Goal: Information Seeking & Learning: Check status

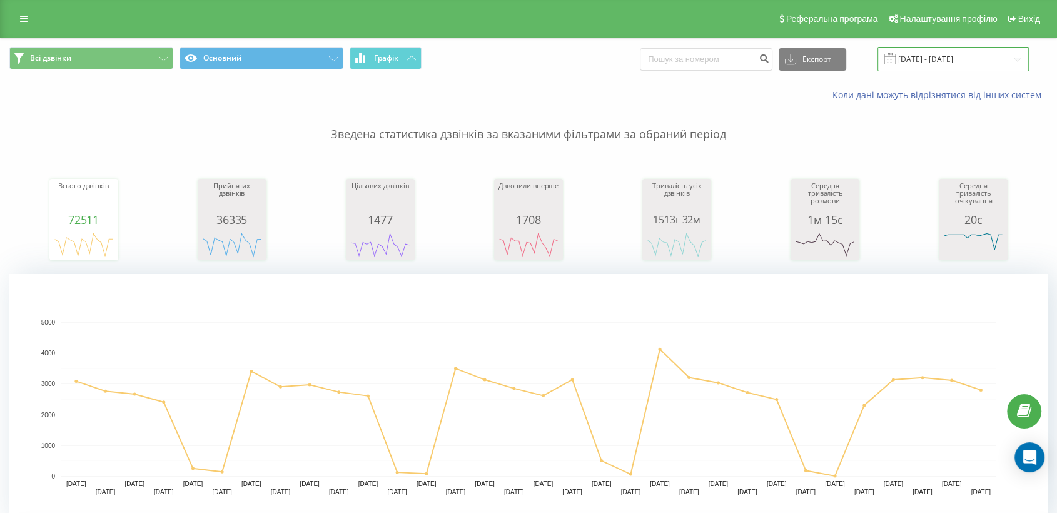
click at [917, 48] on input "[DATE] - [DATE]" at bounding box center [952, 59] width 151 height 24
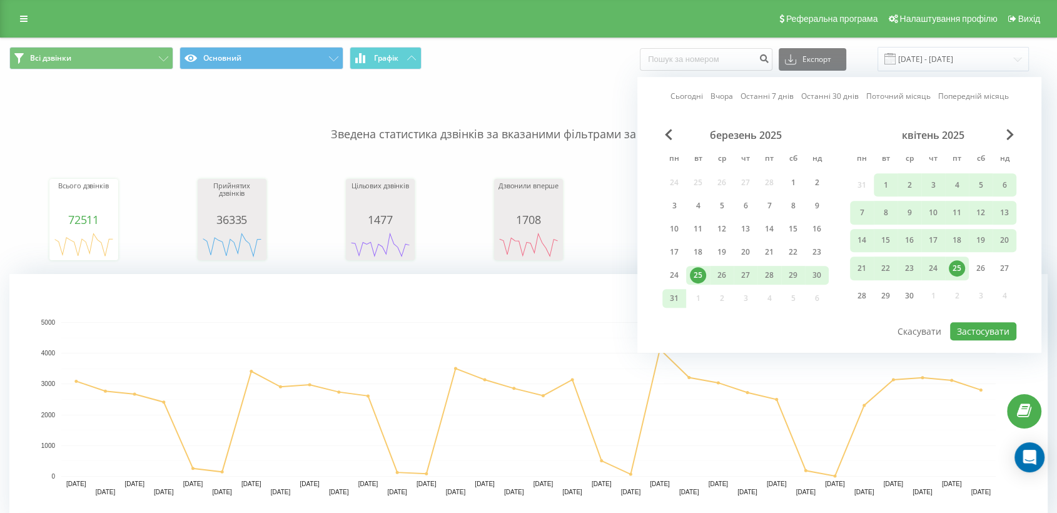
click at [695, 99] on link "Сьогодні" at bounding box center [686, 97] width 33 height 12
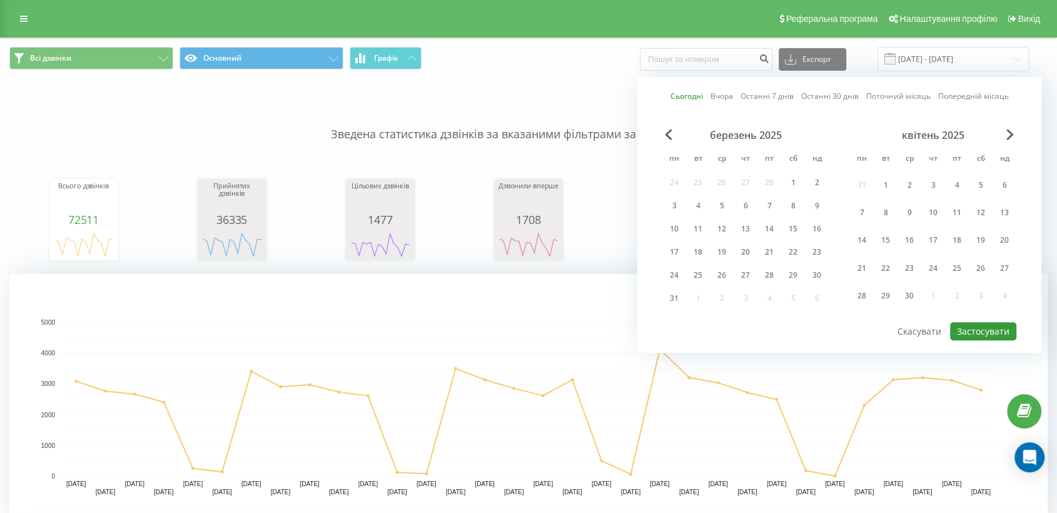
drag, startPoint x: 983, startPoint y: 327, endPoint x: 577, endPoint y: 40, distance: 497.0
click at [950, 326] on button "Застосувати" at bounding box center [983, 331] width 66 height 18
type input "[DATE] - [DATE]"
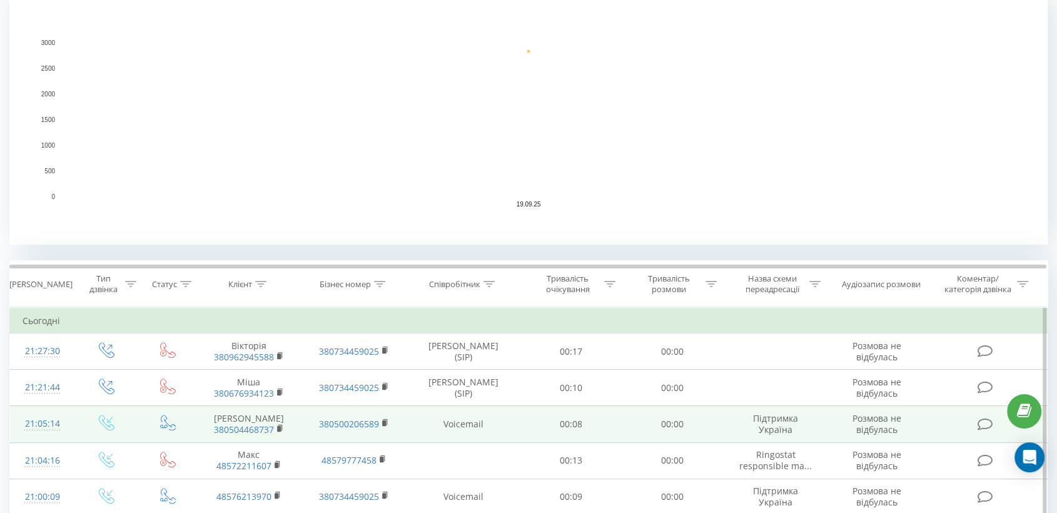
scroll to position [347, 0]
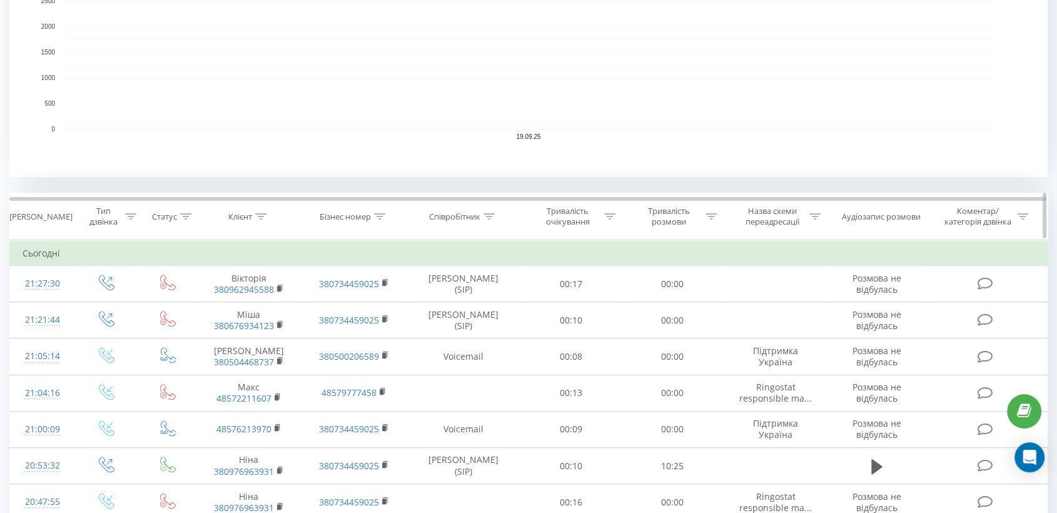
click at [483, 208] on th "Співробітник" at bounding box center [463, 216] width 113 height 46
click at [491, 219] on div at bounding box center [488, 216] width 11 height 11
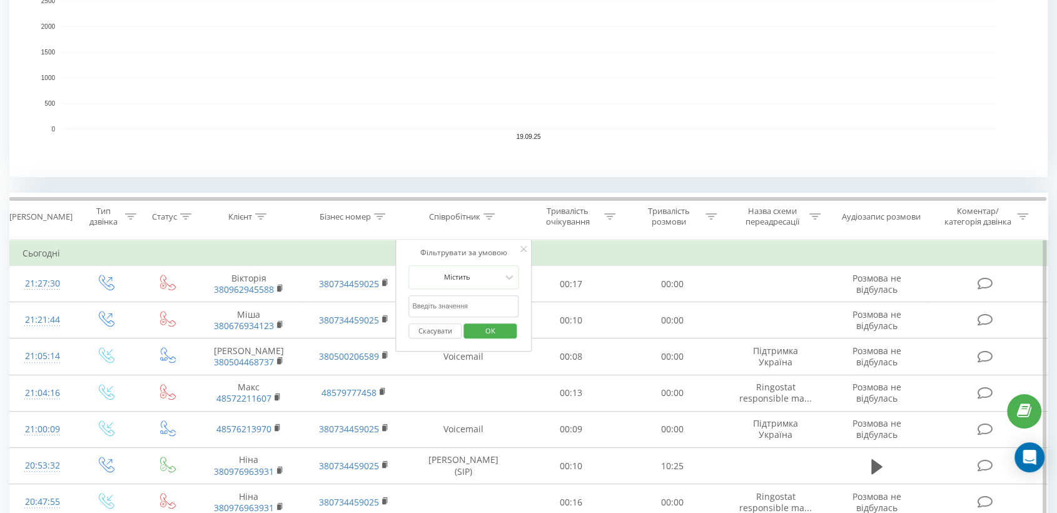
click at [457, 311] on input "text" at bounding box center [463, 306] width 110 height 22
type input "піль"
click at [488, 332] on span "OK" at bounding box center [490, 330] width 35 height 19
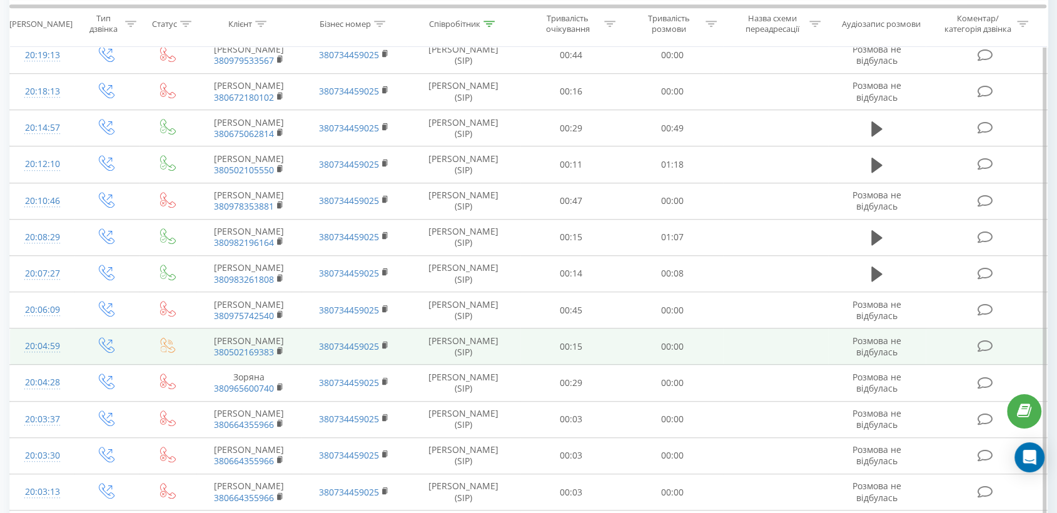
scroll to position [1131, 0]
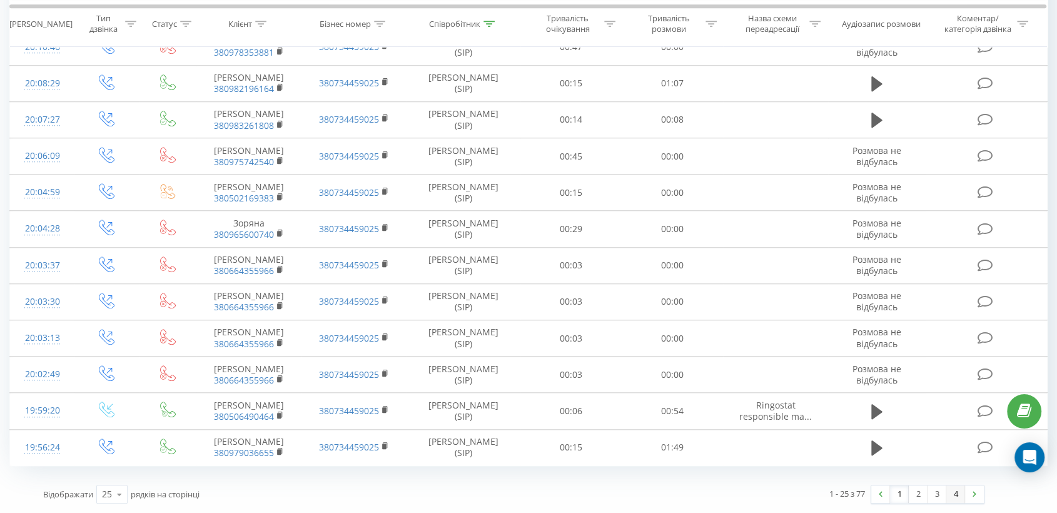
click at [950, 439] on link "4" at bounding box center [955, 494] width 19 height 18
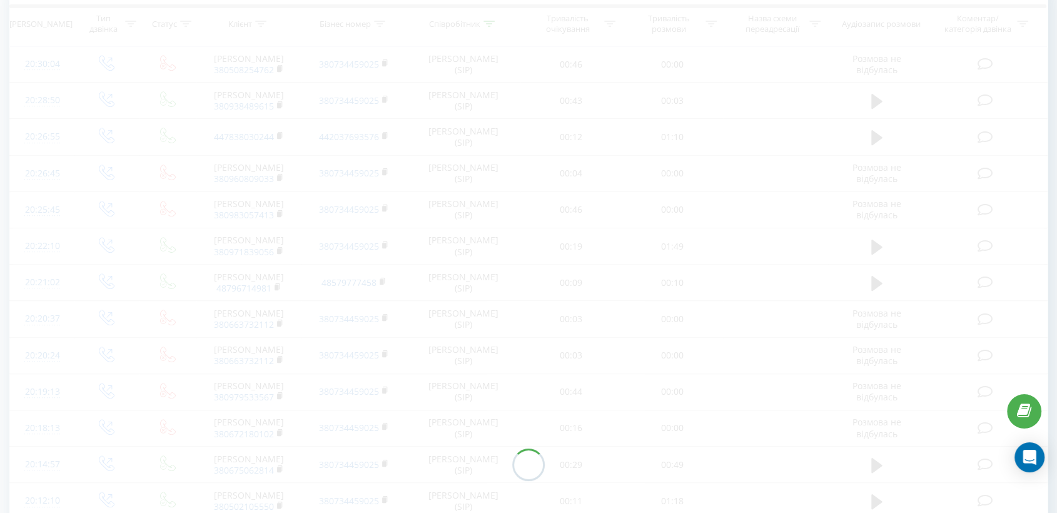
scroll to position [401, 0]
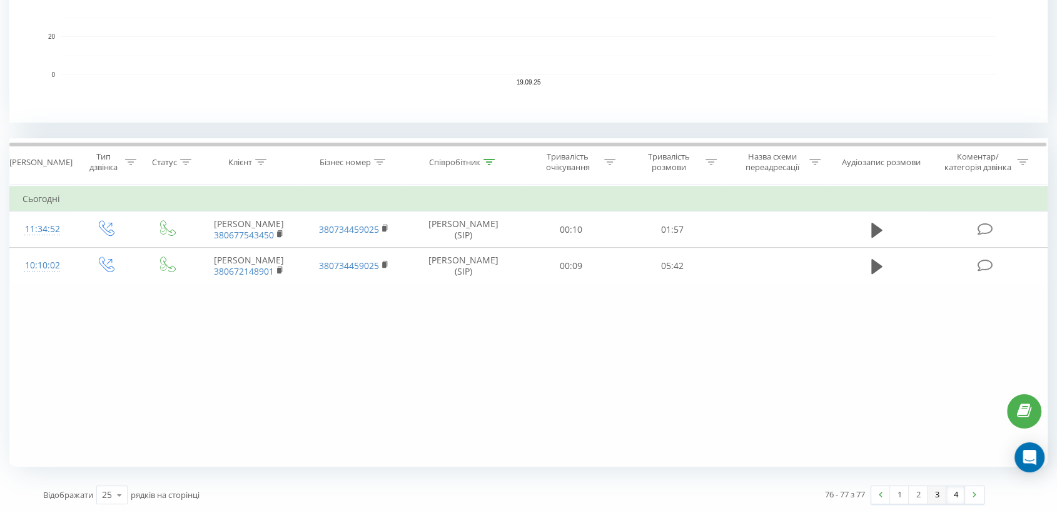
click at [940, 439] on link "3" at bounding box center [936, 495] width 19 height 18
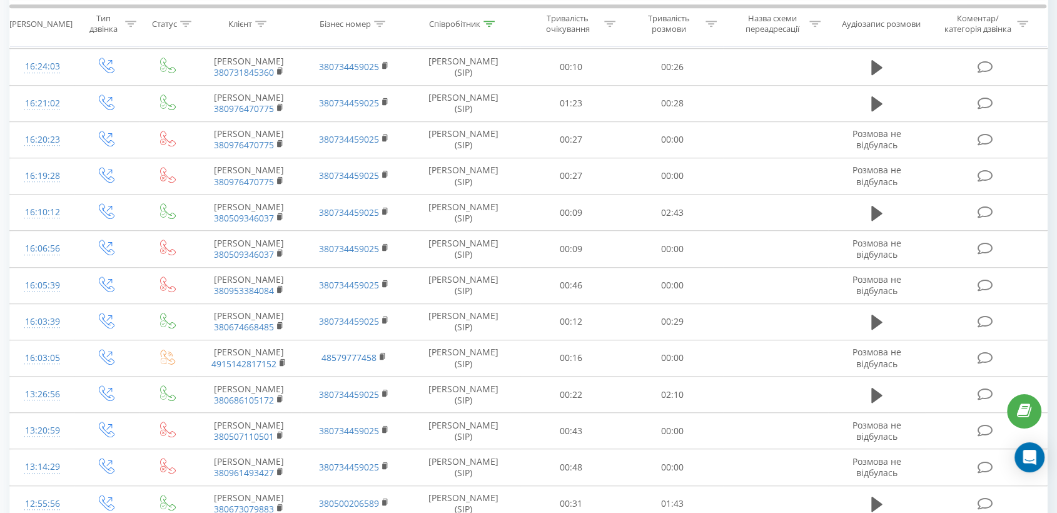
scroll to position [1084, 0]
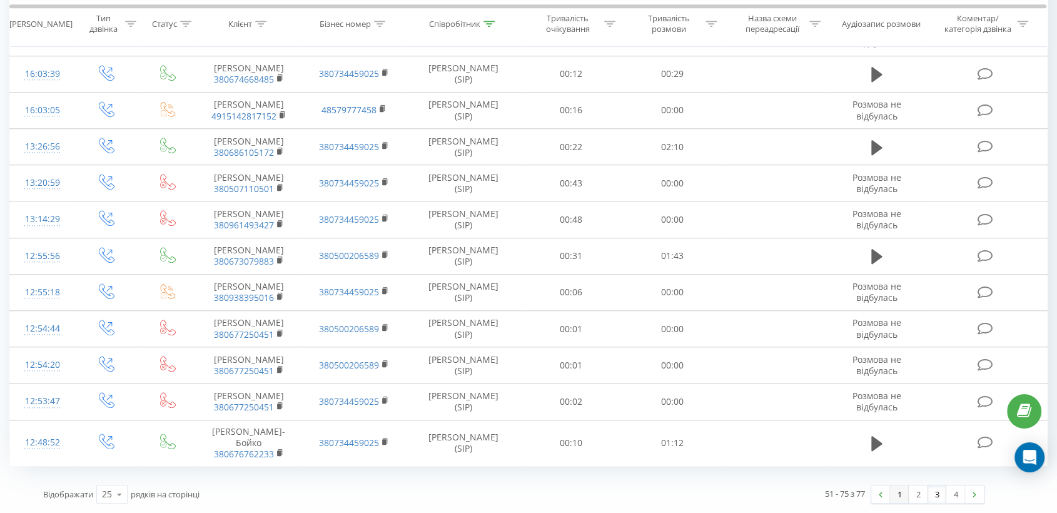
click at [900, 439] on link "1" at bounding box center [899, 494] width 19 height 18
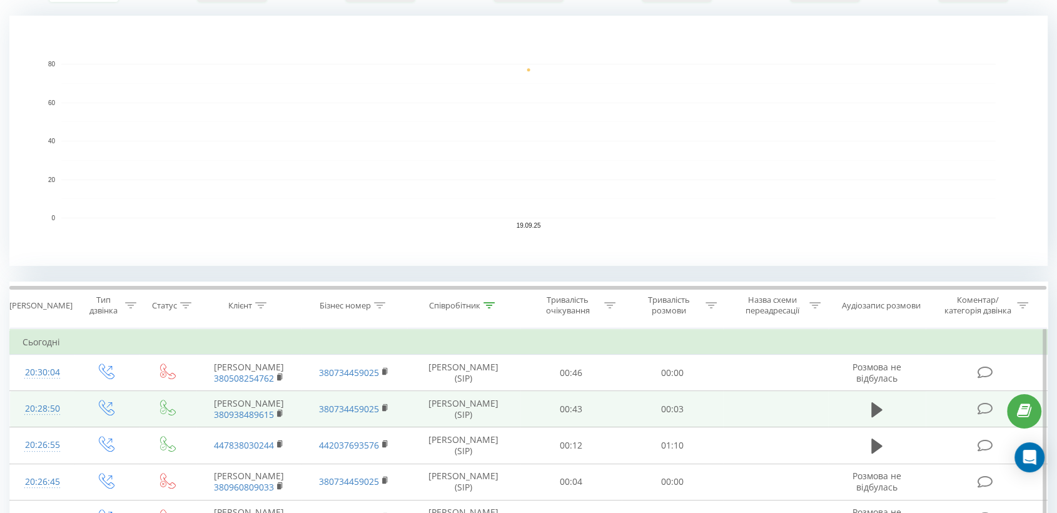
scroll to position [347, 0]
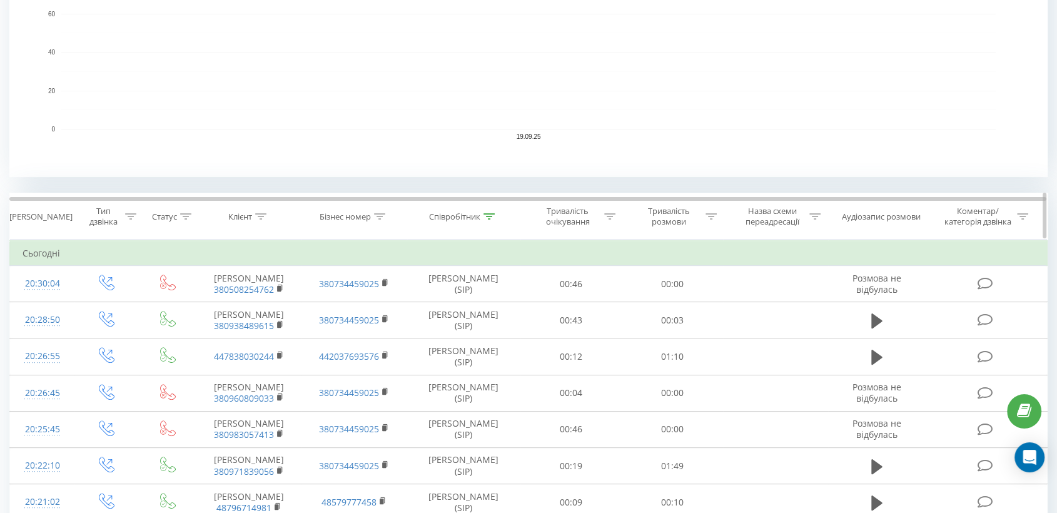
click at [711, 216] on icon at bounding box center [710, 216] width 11 height 6
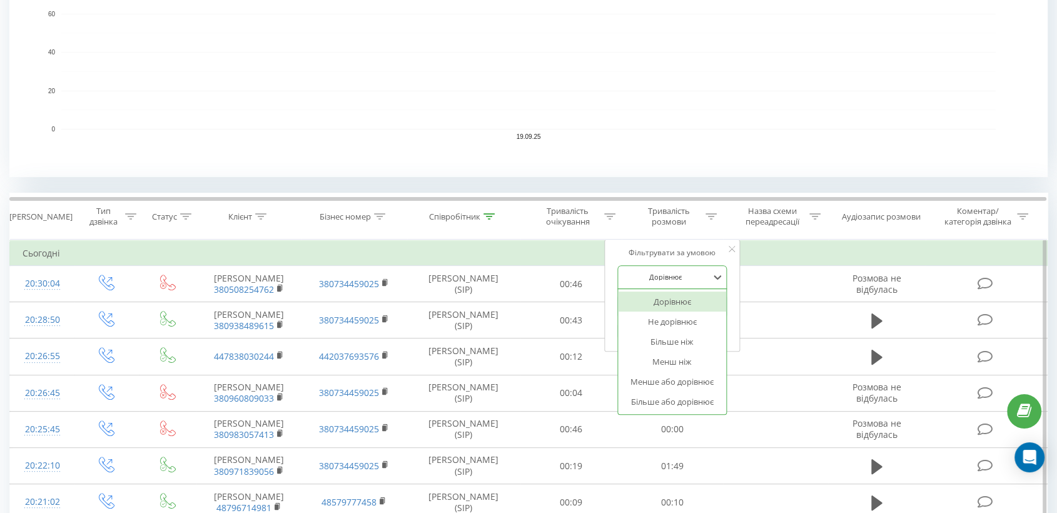
drag, startPoint x: 665, startPoint y: 282, endPoint x: 662, endPoint y: 336, distance: 53.9
click at [664, 281] on div "Дорівнює" at bounding box center [665, 277] width 91 height 19
click at [664, 402] on div "Більше або дорівнює" at bounding box center [672, 401] width 109 height 20
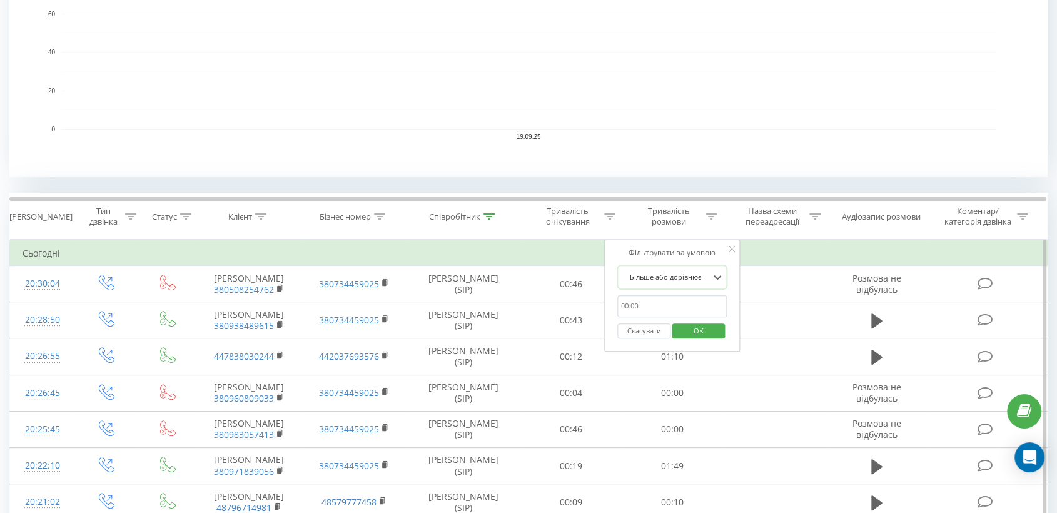
drag, startPoint x: 651, startPoint y: 301, endPoint x: 668, endPoint y: 315, distance: 21.8
click at [650, 301] on input "text" at bounding box center [672, 306] width 110 height 22
type input "00:30"
click at [709, 330] on span "OK" at bounding box center [698, 330] width 35 height 19
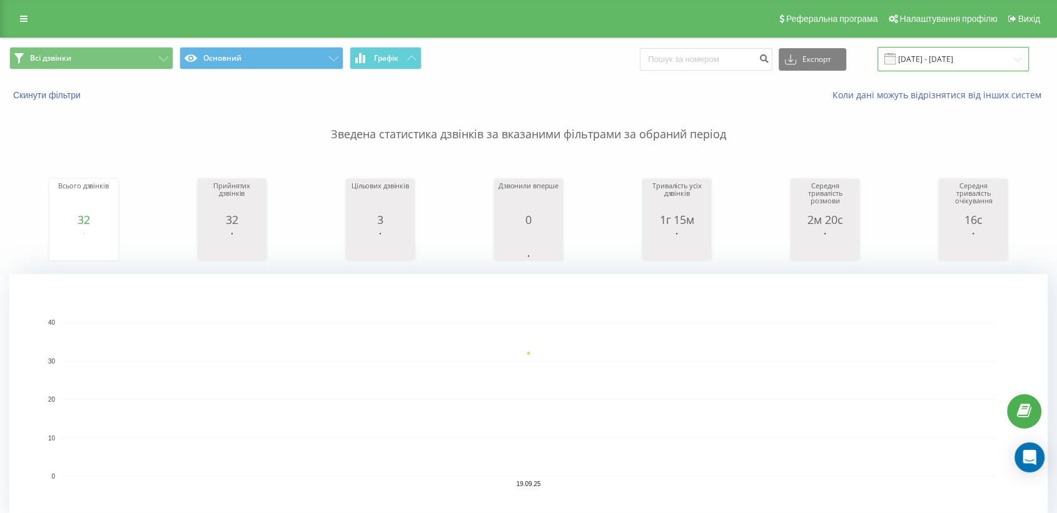
click at [946, 54] on input "[DATE] - [DATE]" at bounding box center [952, 59] width 151 height 24
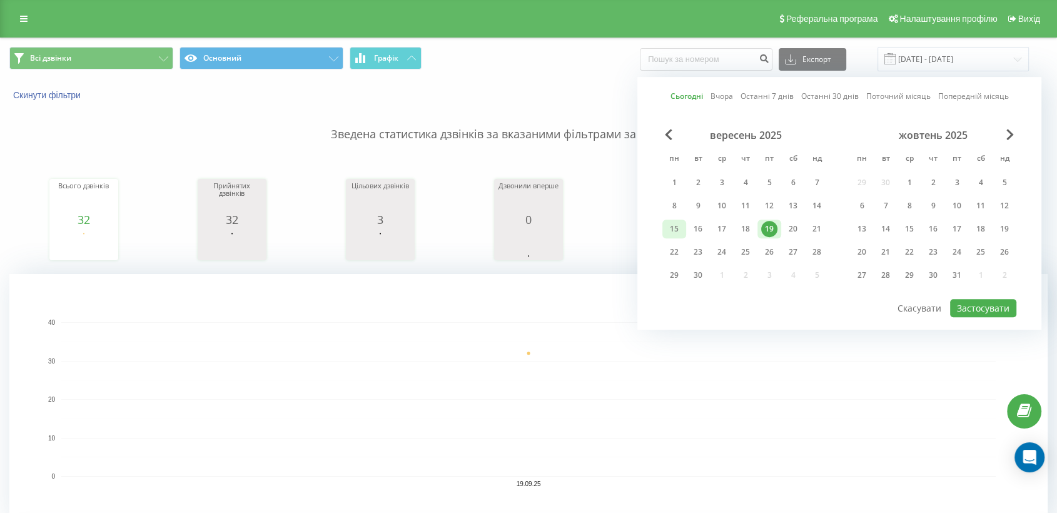
click at [674, 222] on div "15" at bounding box center [674, 229] width 16 height 16
click at [768, 229] on div "19" at bounding box center [769, 229] width 16 height 16
click at [950, 301] on button "Застосувати" at bounding box center [983, 308] width 66 height 18
type input "[DATE] - [DATE]"
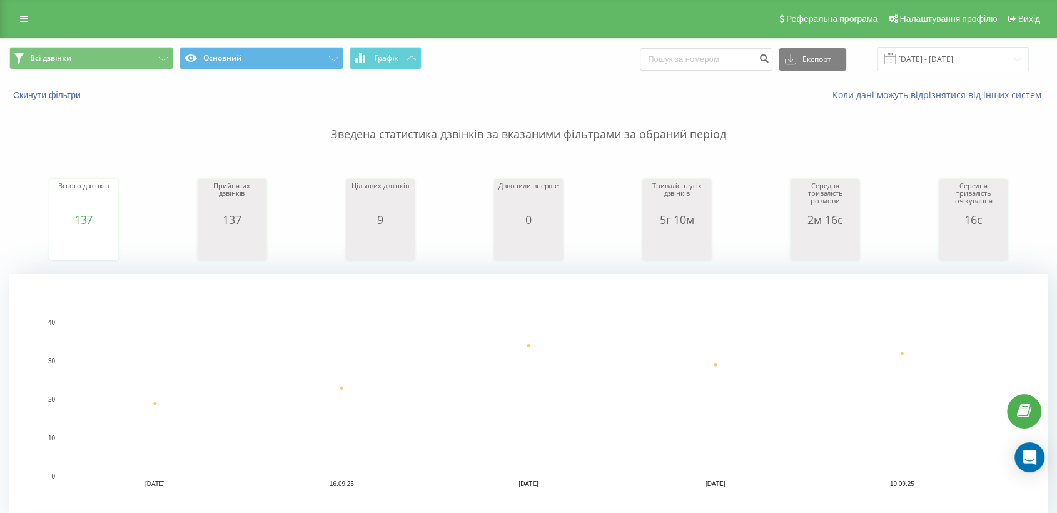
scroll to position [278, 0]
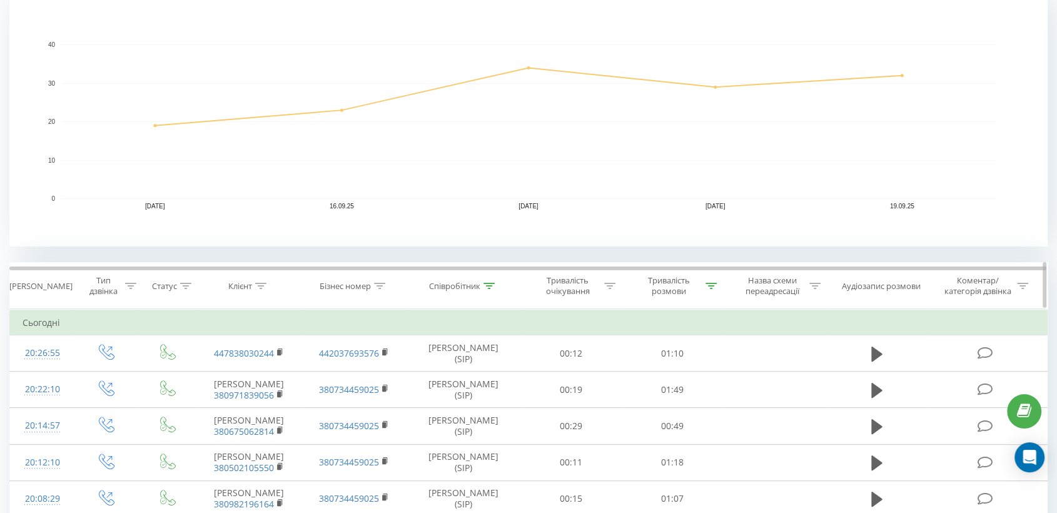
click at [717, 288] on div "Тривалість розмови" at bounding box center [672, 285] width 101 height 21
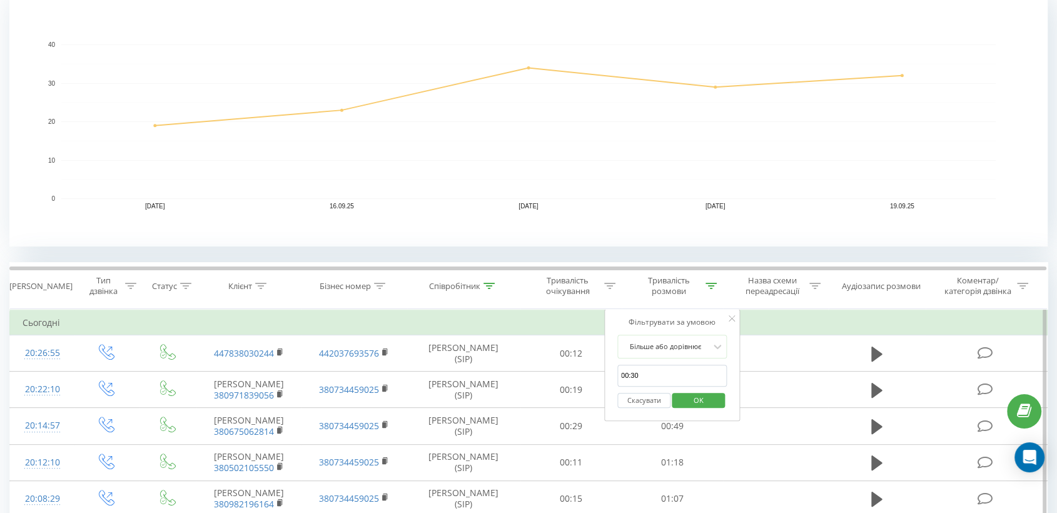
click at [693, 396] on span "OK" at bounding box center [698, 399] width 35 height 19
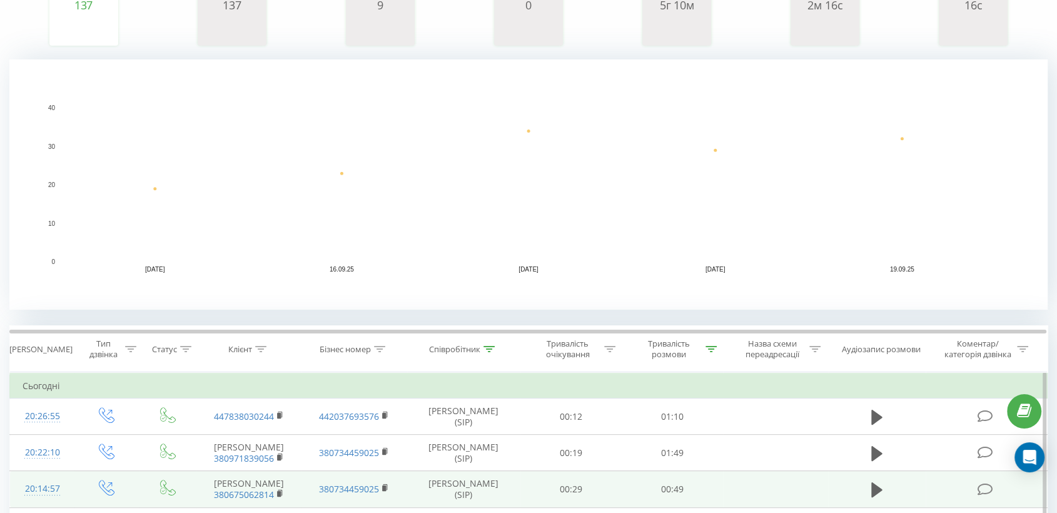
scroll to position [347, 0]
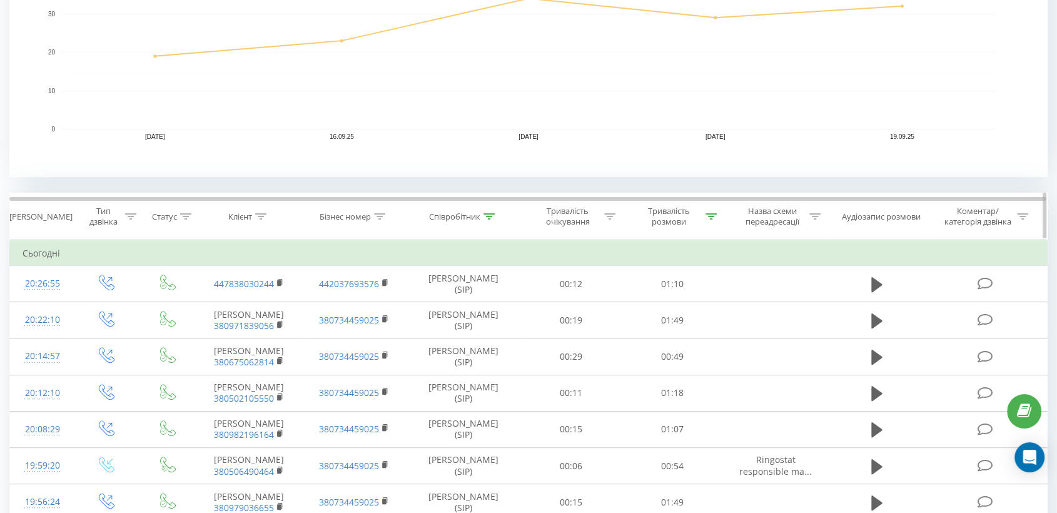
click at [708, 213] on icon at bounding box center [710, 216] width 11 height 6
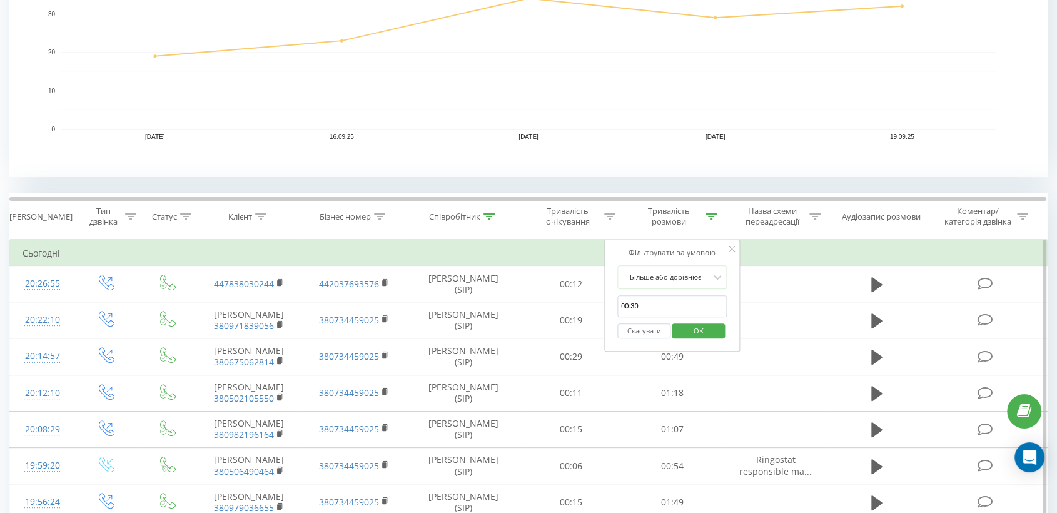
click at [640, 330] on button "Скасувати" at bounding box center [643, 331] width 53 height 16
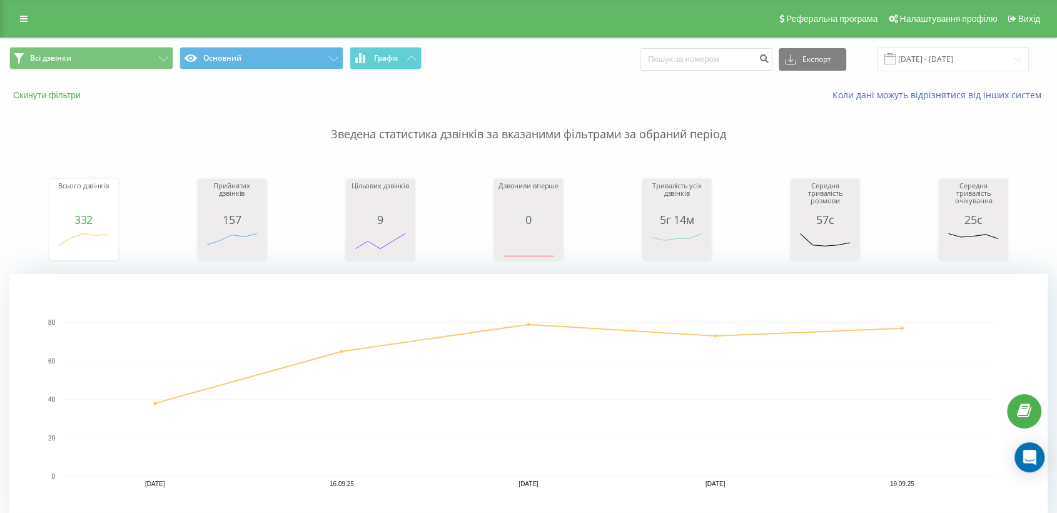
click at [22, 95] on button "Скинути фільтри" at bounding box center [48, 94] width 78 height 11
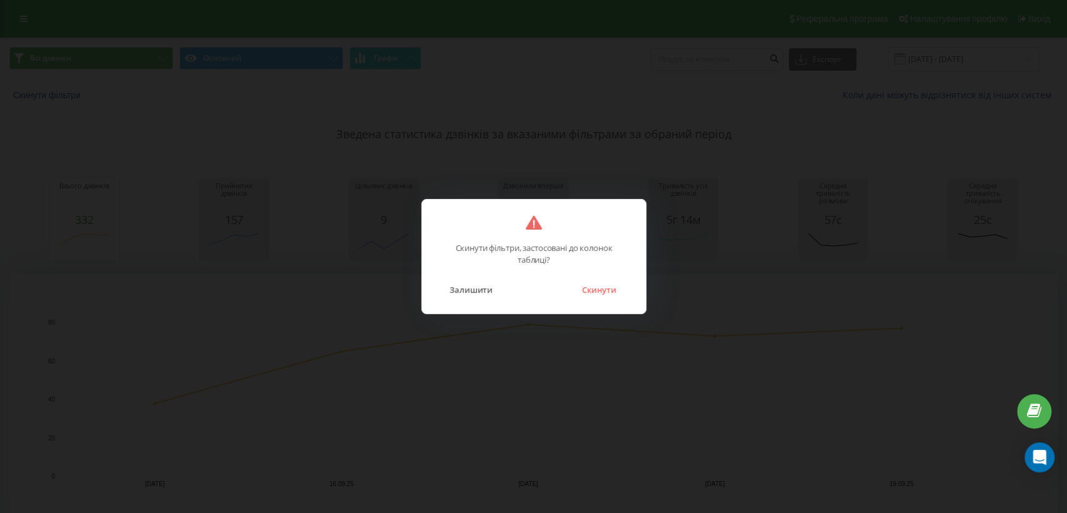
click at [627, 357] on div "Скинути фільтри, застосовані до колонок таблиці? Залишити Скинути" at bounding box center [533, 256] width 1067 height 513
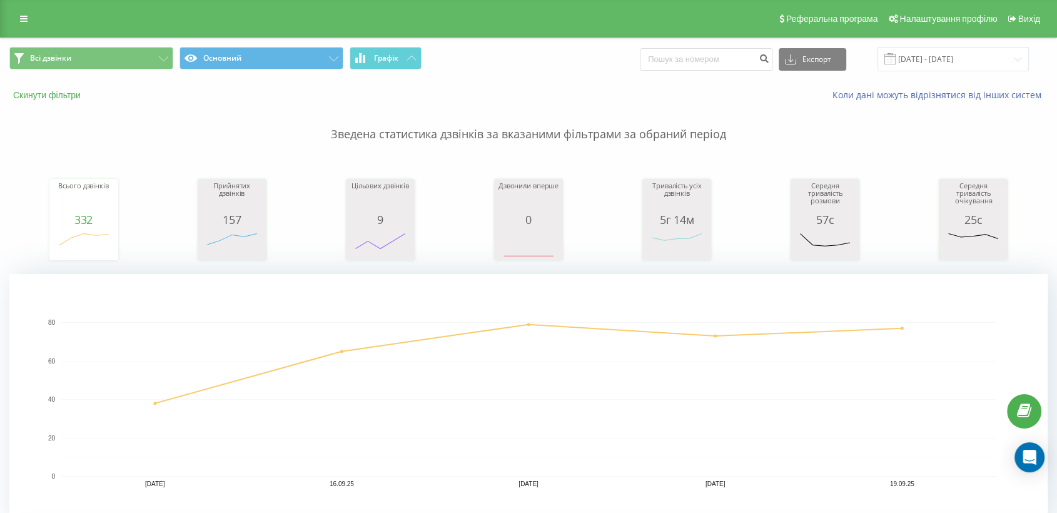
click at [58, 96] on button "Скинути фільтри" at bounding box center [48, 94] width 78 height 11
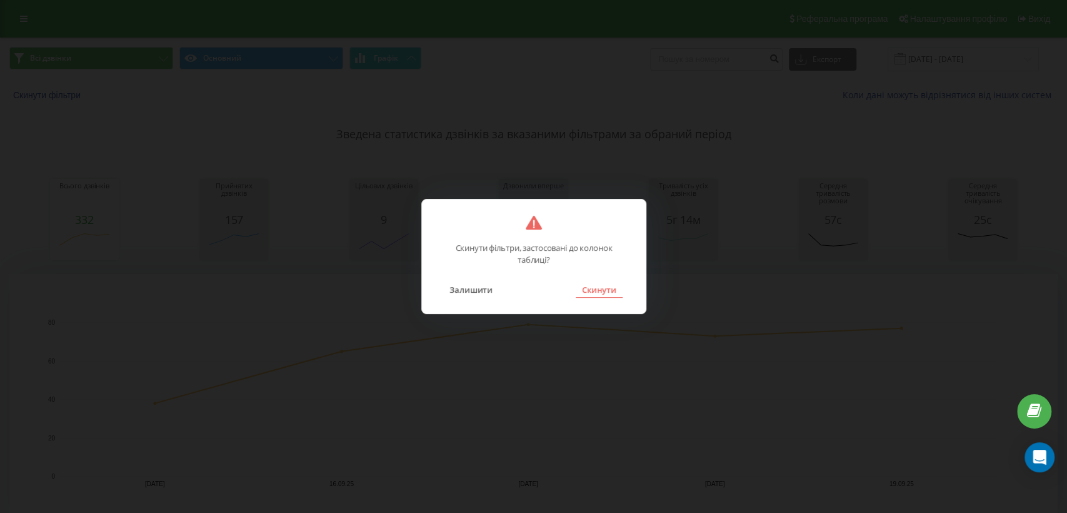
click at [599, 294] on button "Скинути" at bounding box center [599, 289] width 47 height 16
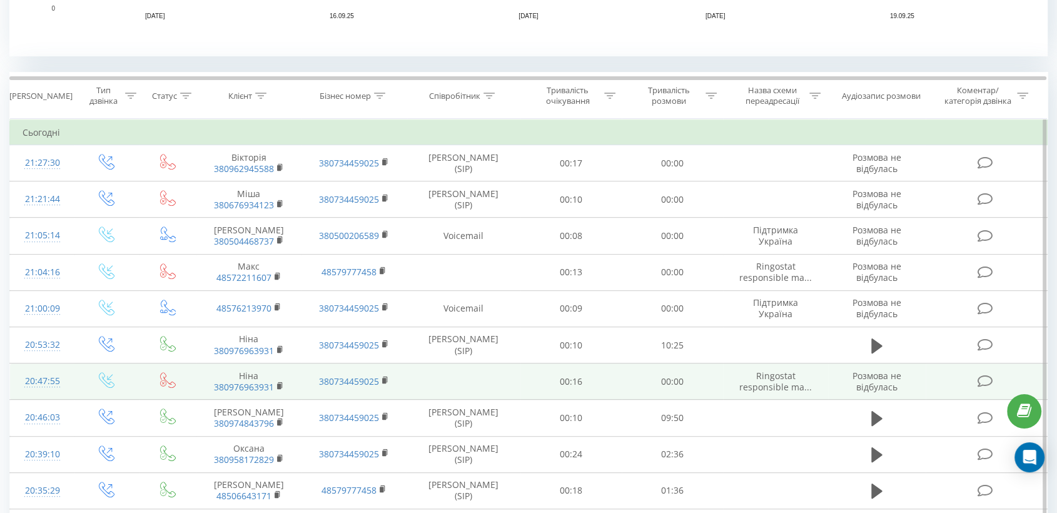
scroll to position [486, 0]
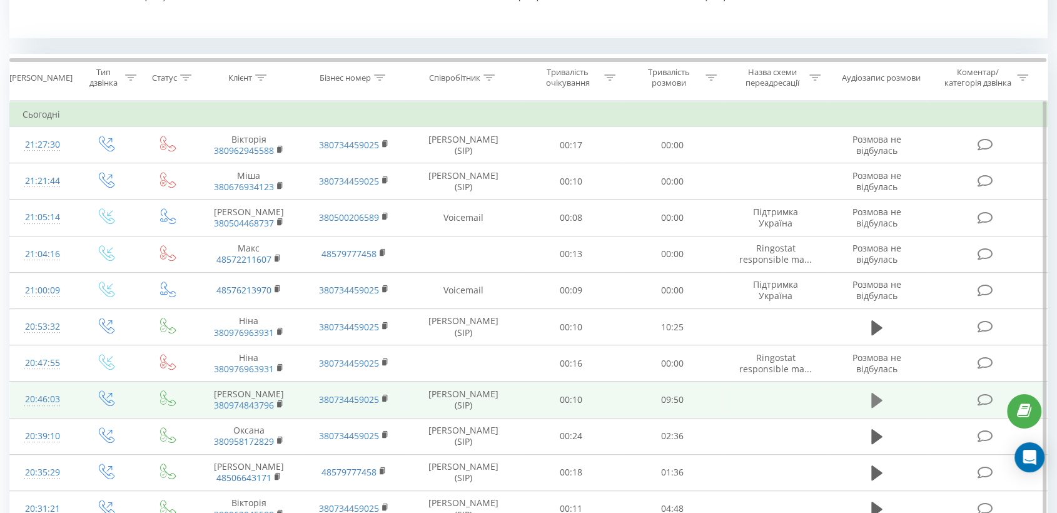
click at [876, 400] on icon at bounding box center [876, 400] width 11 height 15
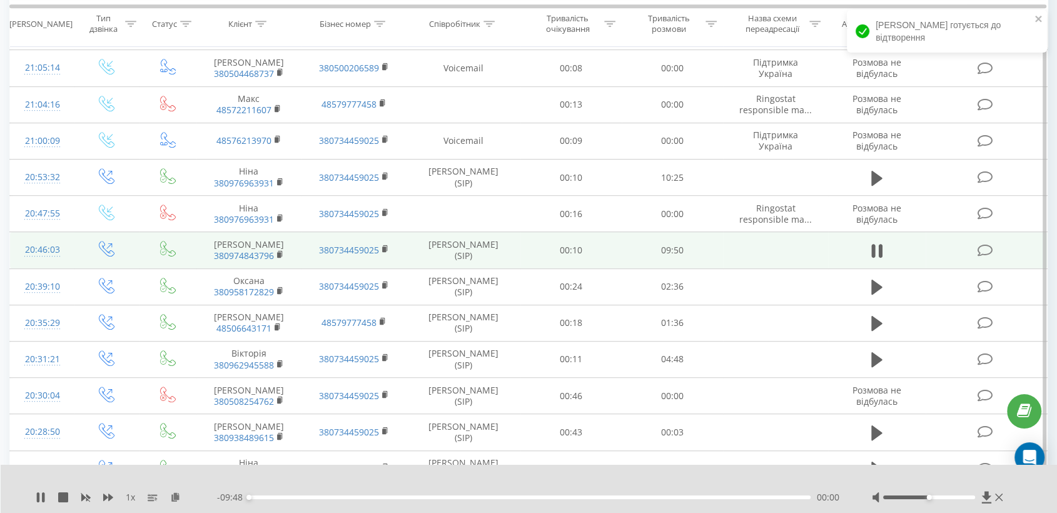
scroll to position [695, 0]
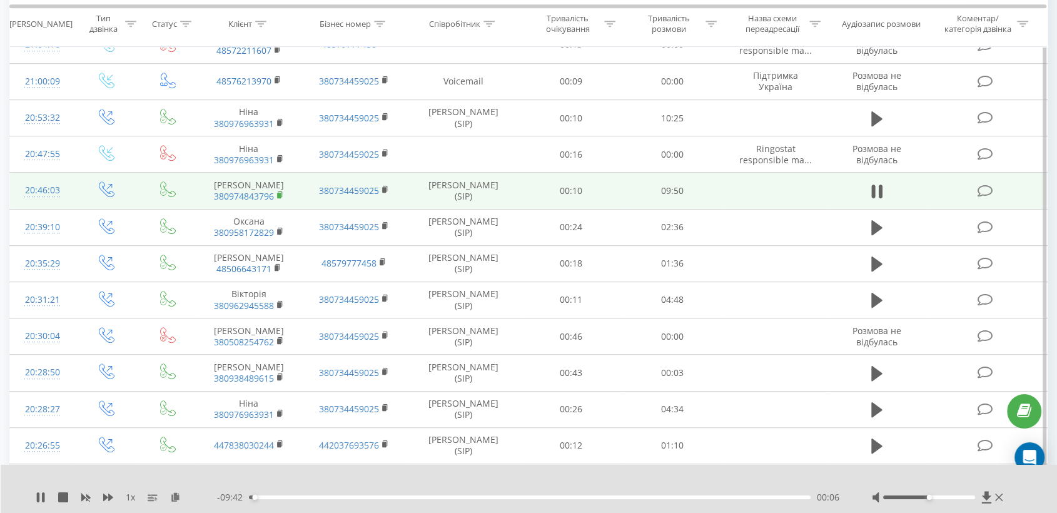
click at [278, 191] on icon at bounding box center [280, 194] width 4 height 6
